Goal: Task Accomplishment & Management: Manage account settings

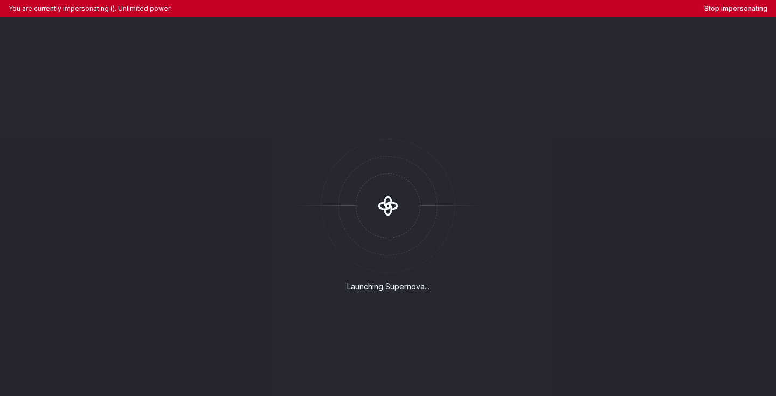
click at [735, 13] on div "You are currently impersonating (). Unlimited power! Stop impersonating" at bounding box center [388, 8] width 776 height 17
click at [730, 8] on button "Stop impersonating" at bounding box center [735, 8] width 63 height 9
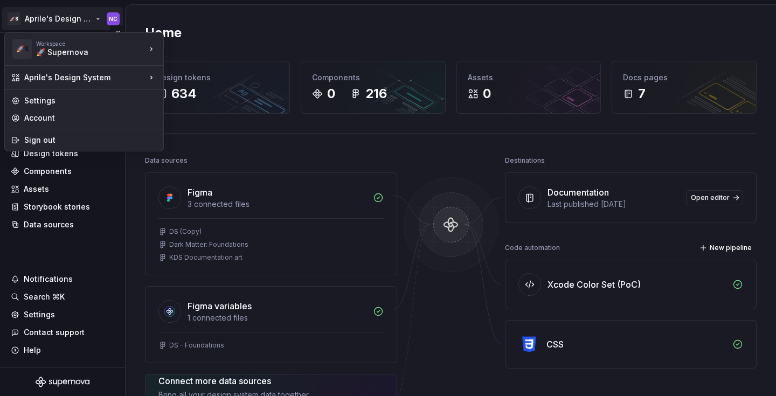
click at [72, 24] on html "🚀S Aprile's Design System NC Home Documentation Analytics Code automation Desig…" at bounding box center [388, 198] width 776 height 396
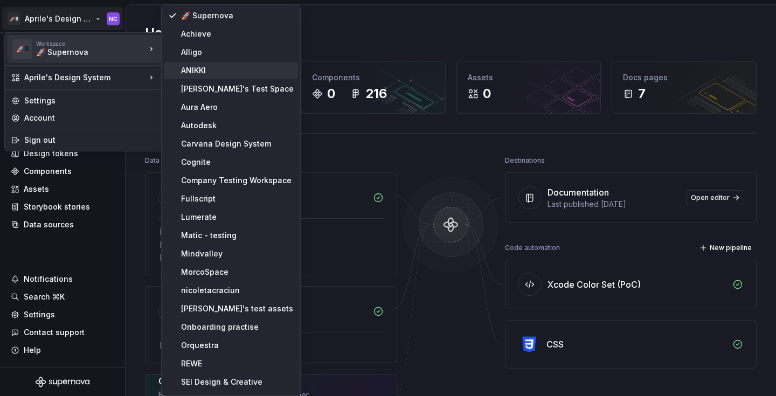
click at [234, 71] on div "ANIKKI" at bounding box center [237, 70] width 113 height 11
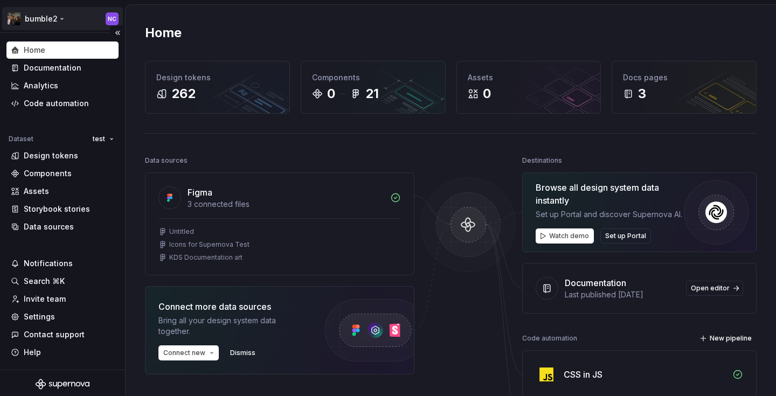
click at [37, 20] on html "bumble2 NC Home Documentation Analytics Code automation Dataset test Design tok…" at bounding box center [388, 198] width 776 height 396
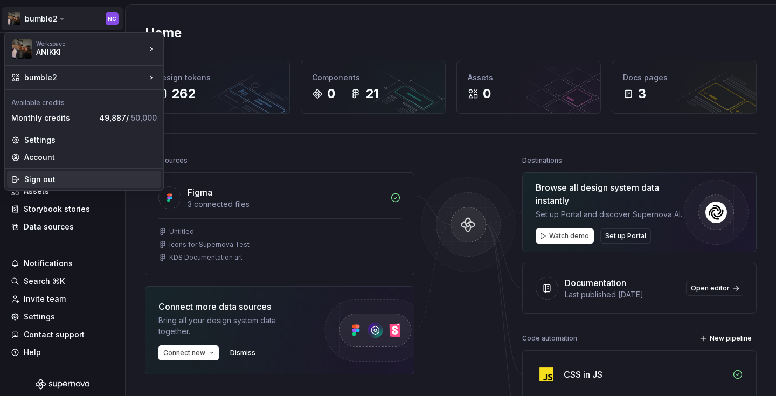
click at [61, 174] on div "Sign out" at bounding box center [90, 179] width 132 height 11
